Goal: Check status: Check status

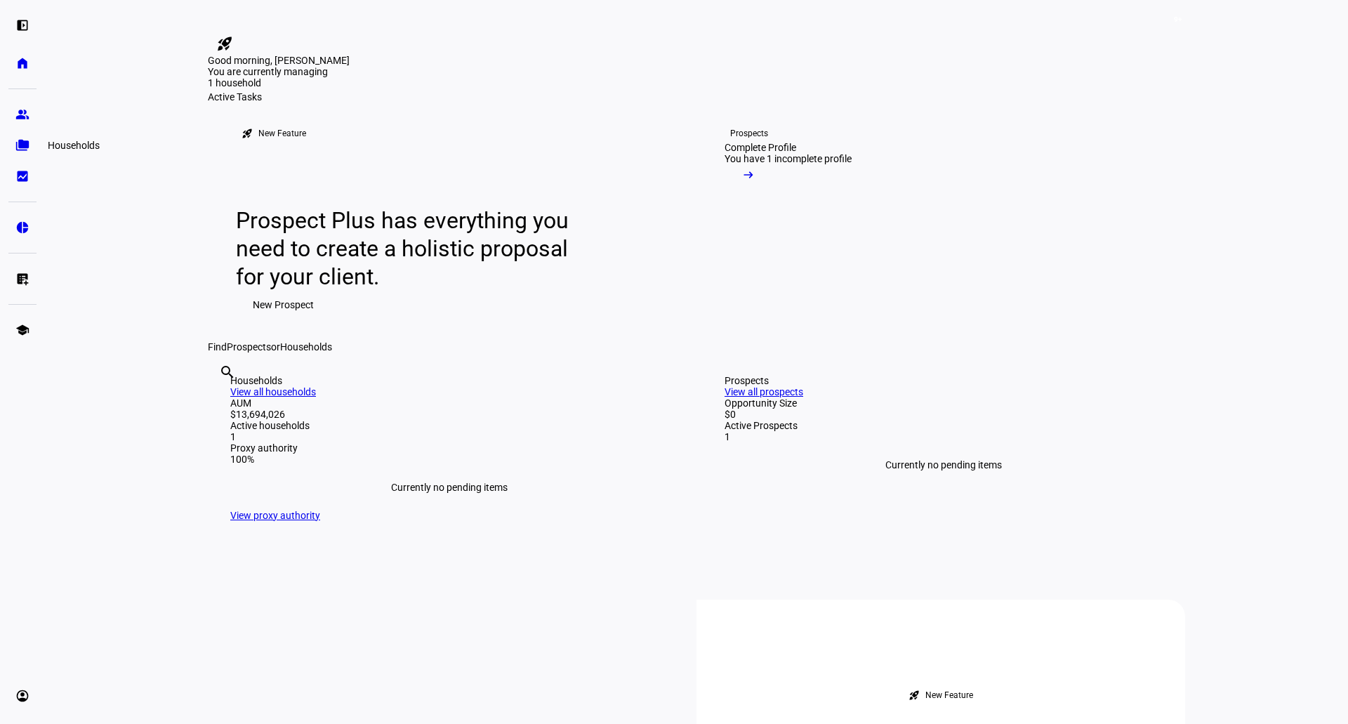
click at [20, 145] on eth-mat-symbol "folder_copy" at bounding box center [22, 145] width 14 height 14
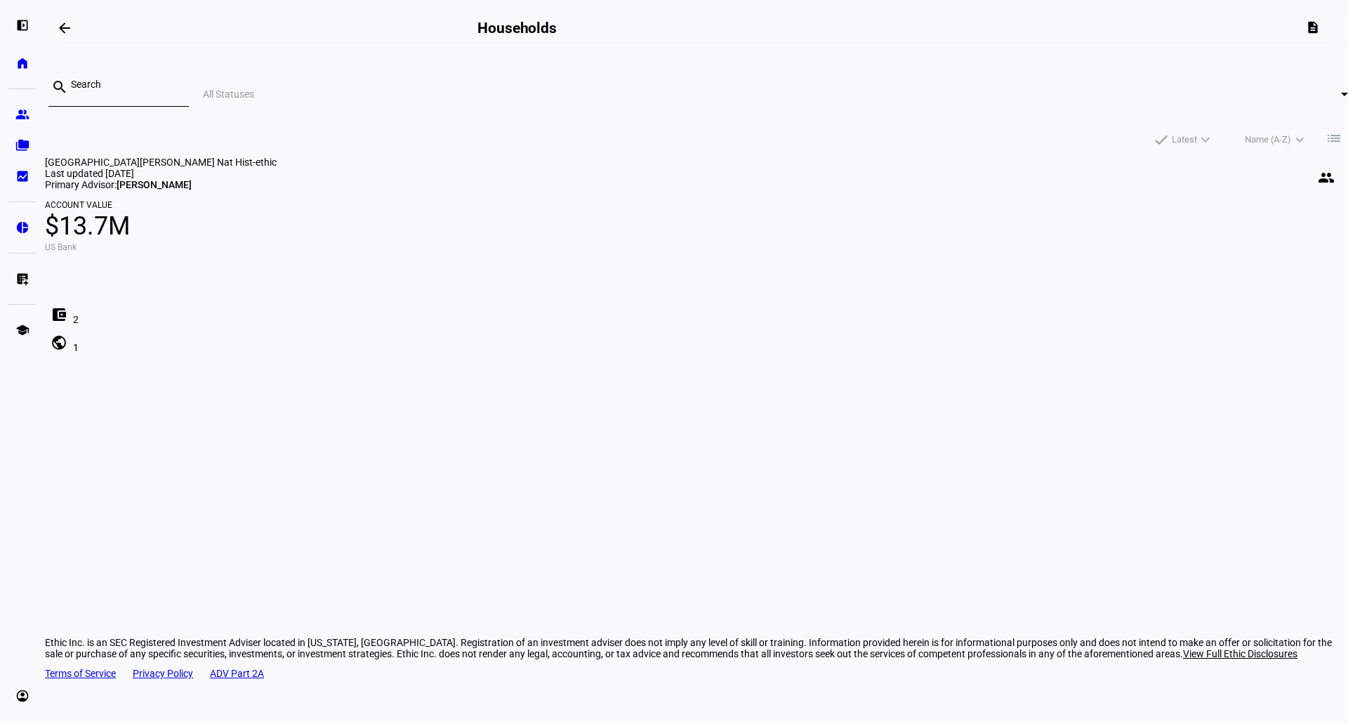
click at [359, 243] on span "$13.7M" at bounding box center [696, 226] width 1303 height 34
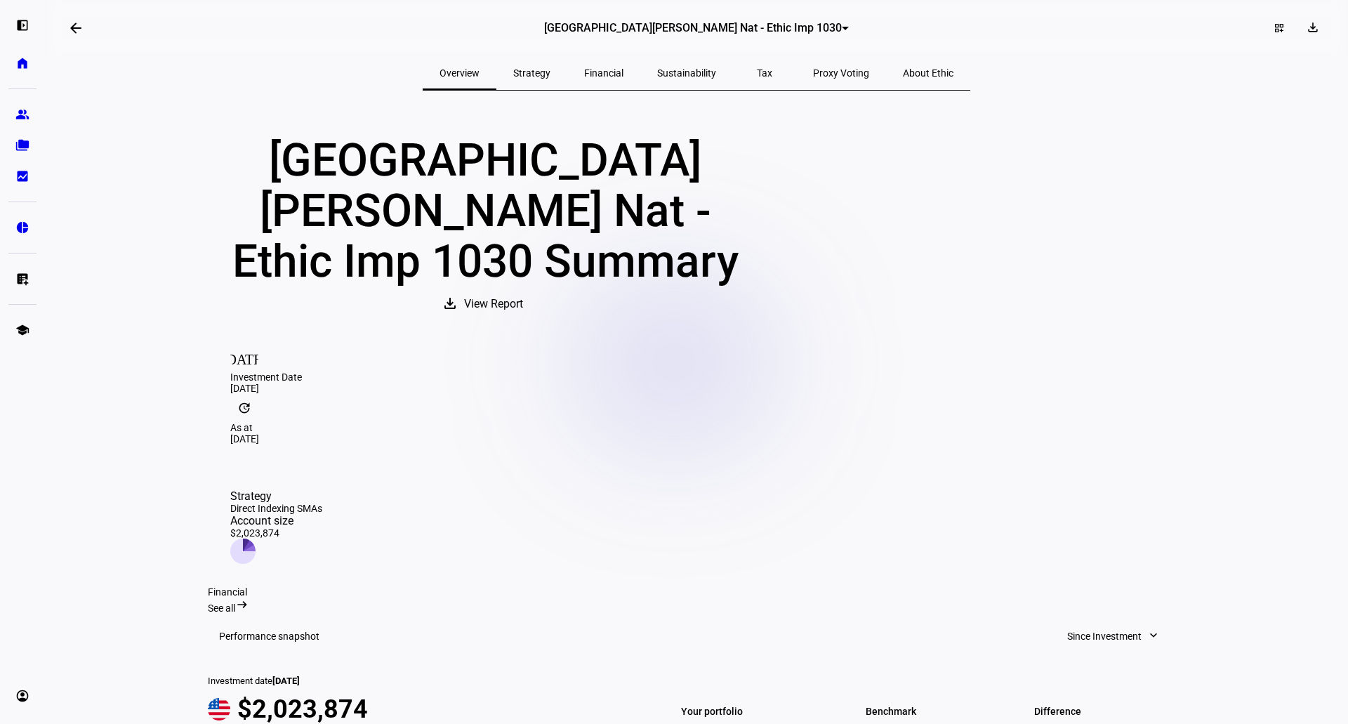
click at [1125, 622] on span "Since Investment" at bounding box center [1104, 636] width 74 height 28
click at [1089, 329] on div "Year to Date" at bounding box center [1107, 323] width 117 height 11
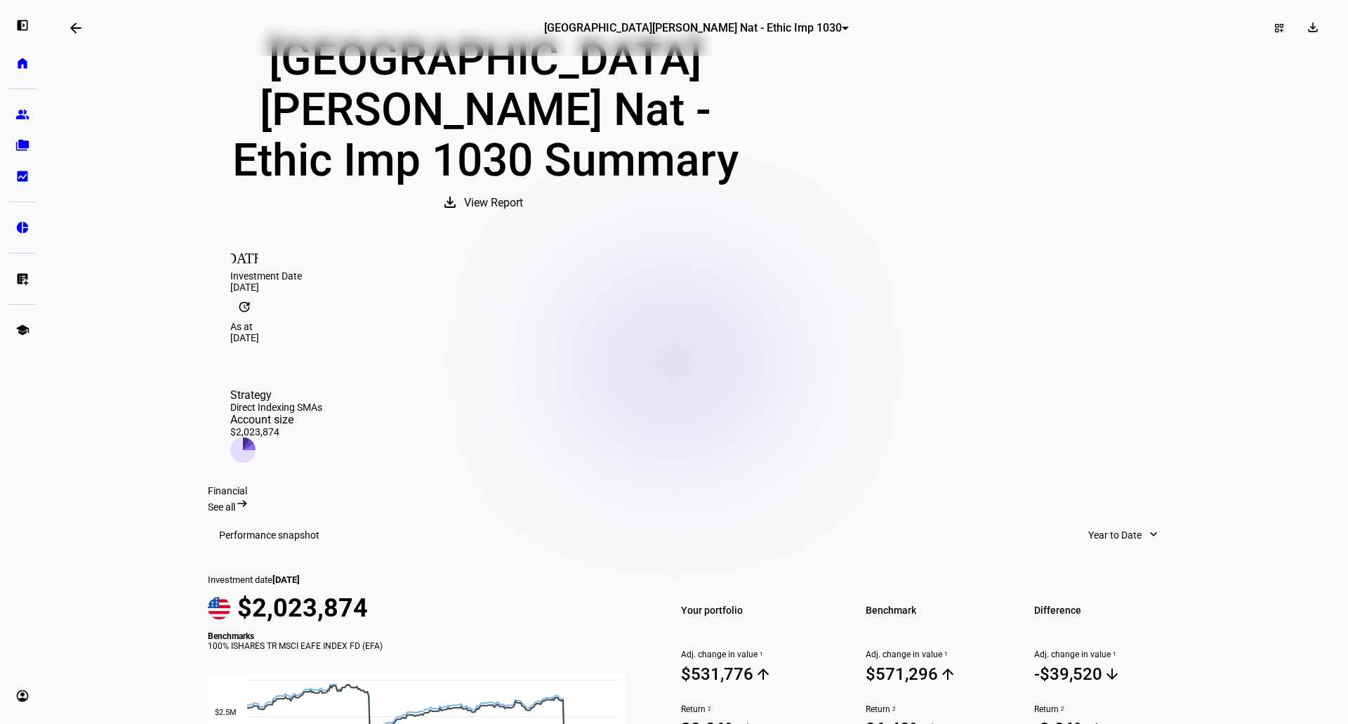
scroll to position [211, 0]
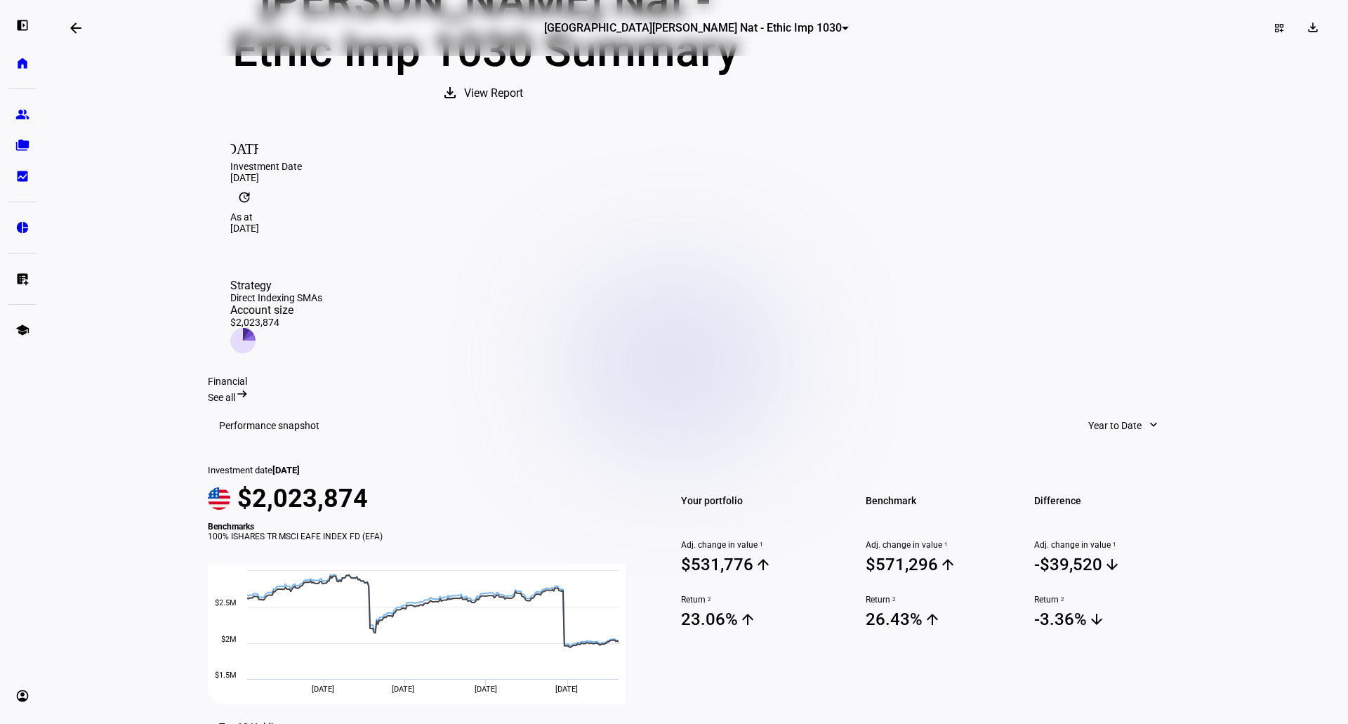
click at [1131, 411] on span at bounding box center [1124, 425] width 100 height 28
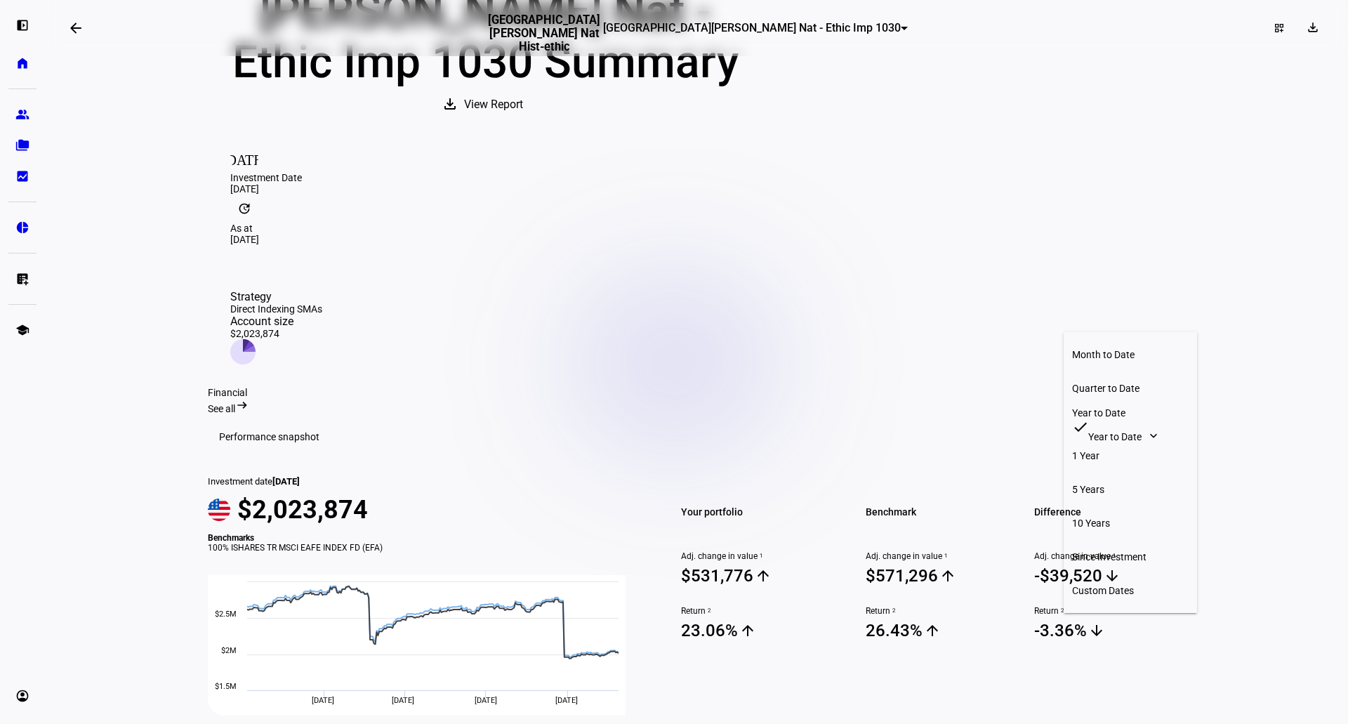
scroll to position [233, 0]
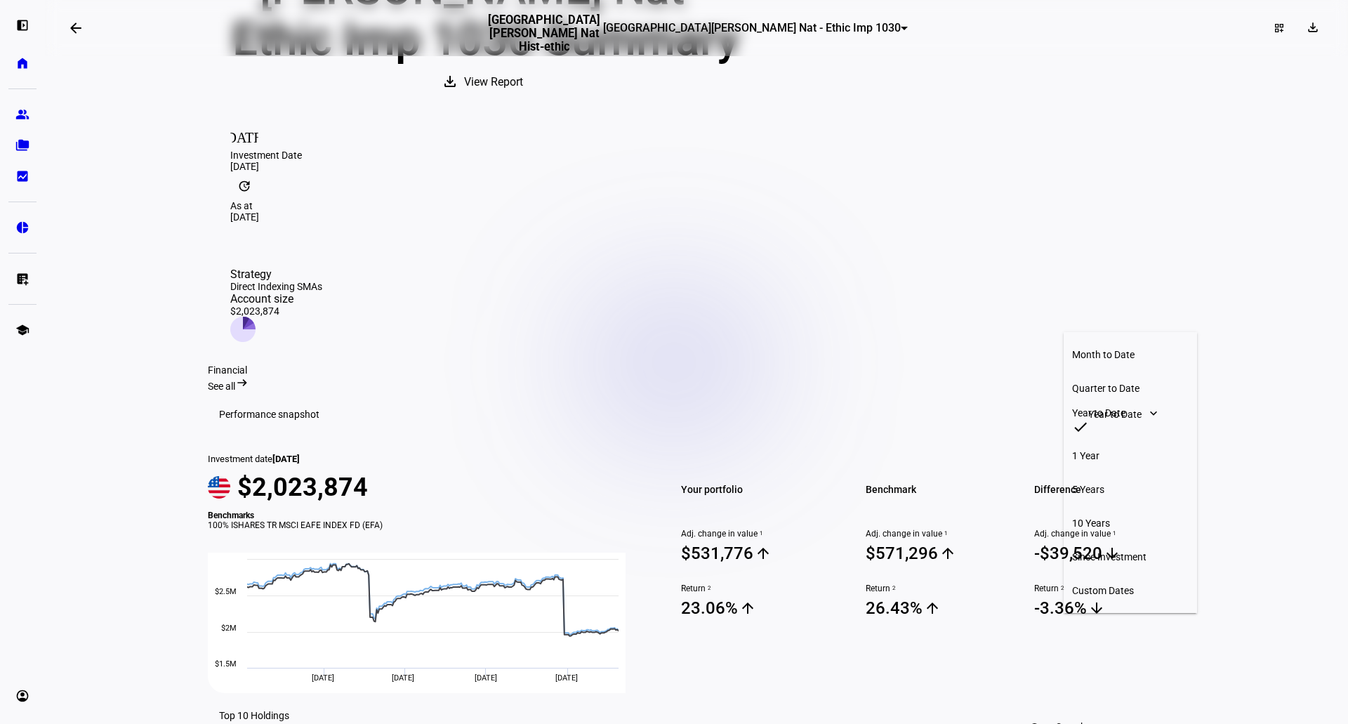
click at [1098, 484] on div "5 Years" at bounding box center [1130, 489] width 117 height 11
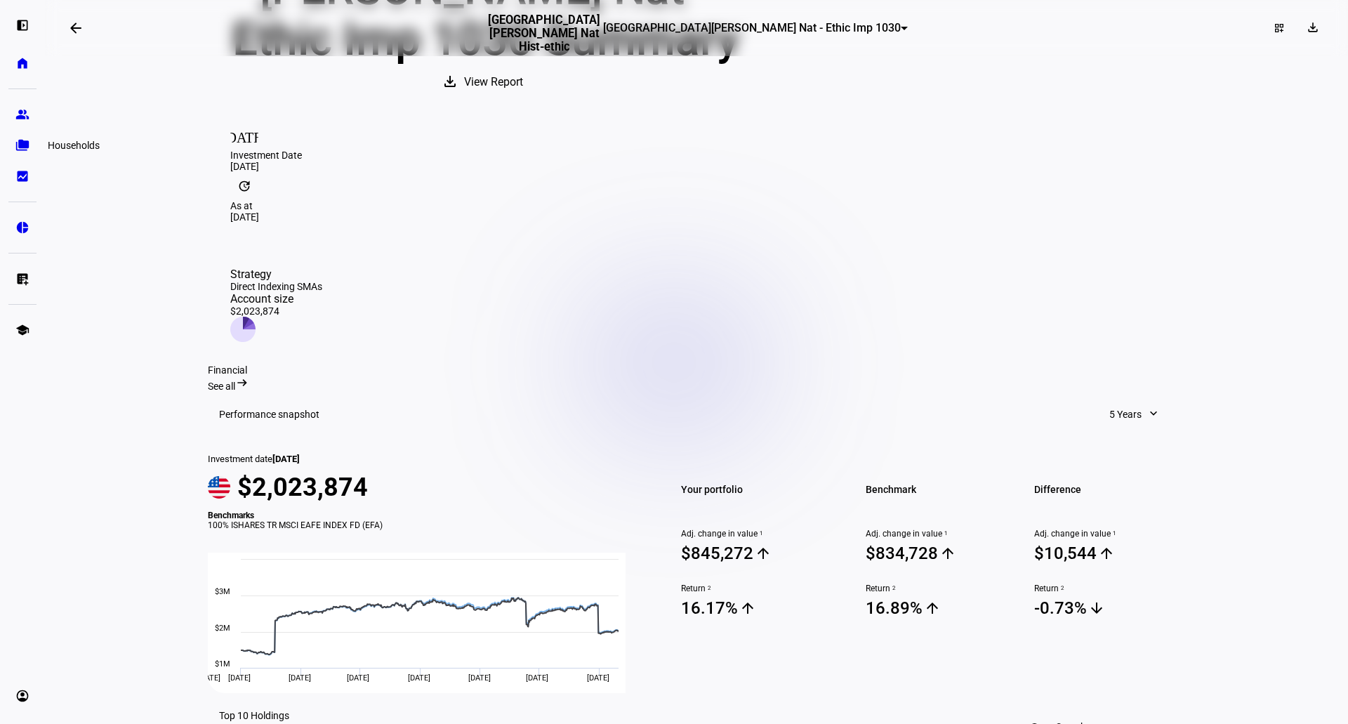
click at [20, 155] on link "folder_copy Households" at bounding box center [22, 145] width 28 height 28
